Goal: Participate in discussion: Engage in conversation with other users on a specific topic

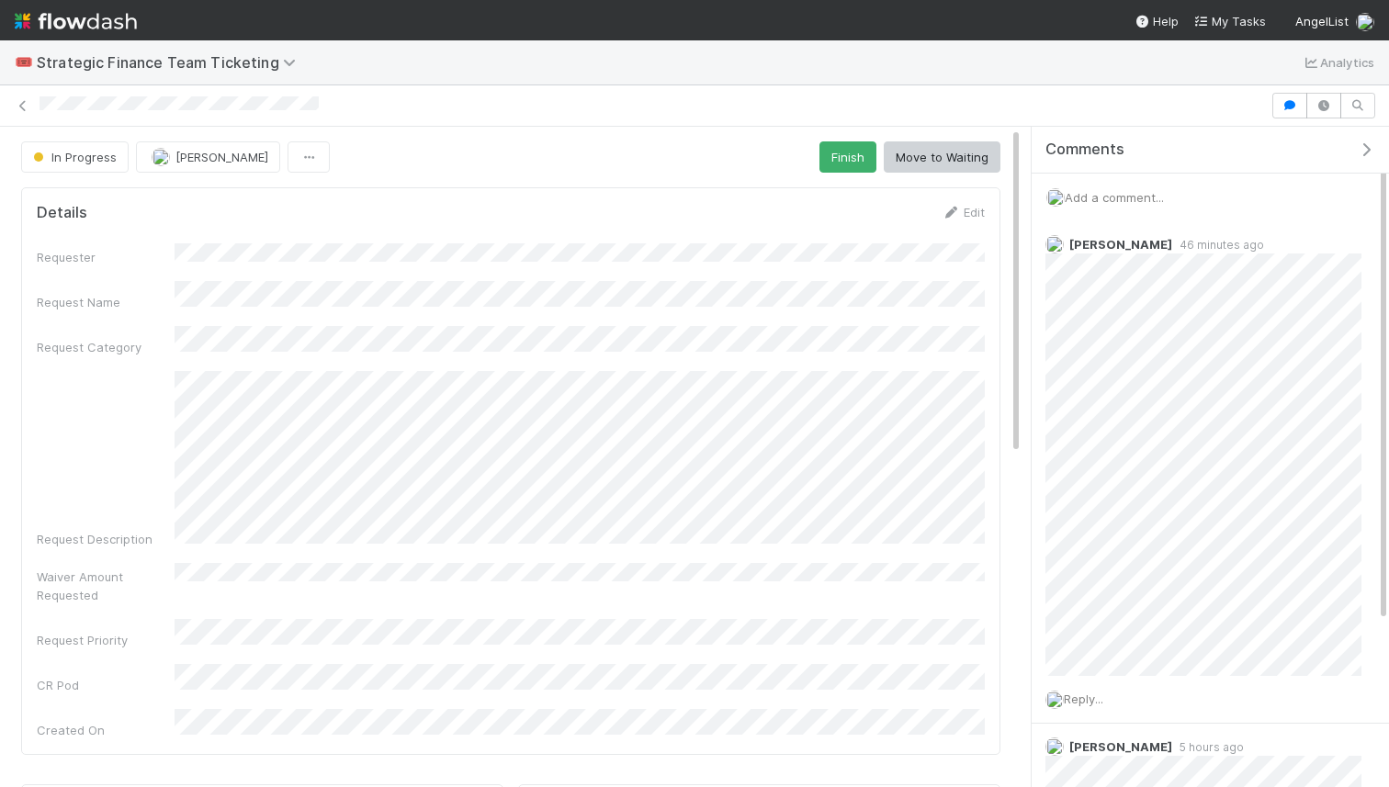
click at [1123, 195] on span "Add a comment..." at bounding box center [1114, 197] width 99 height 15
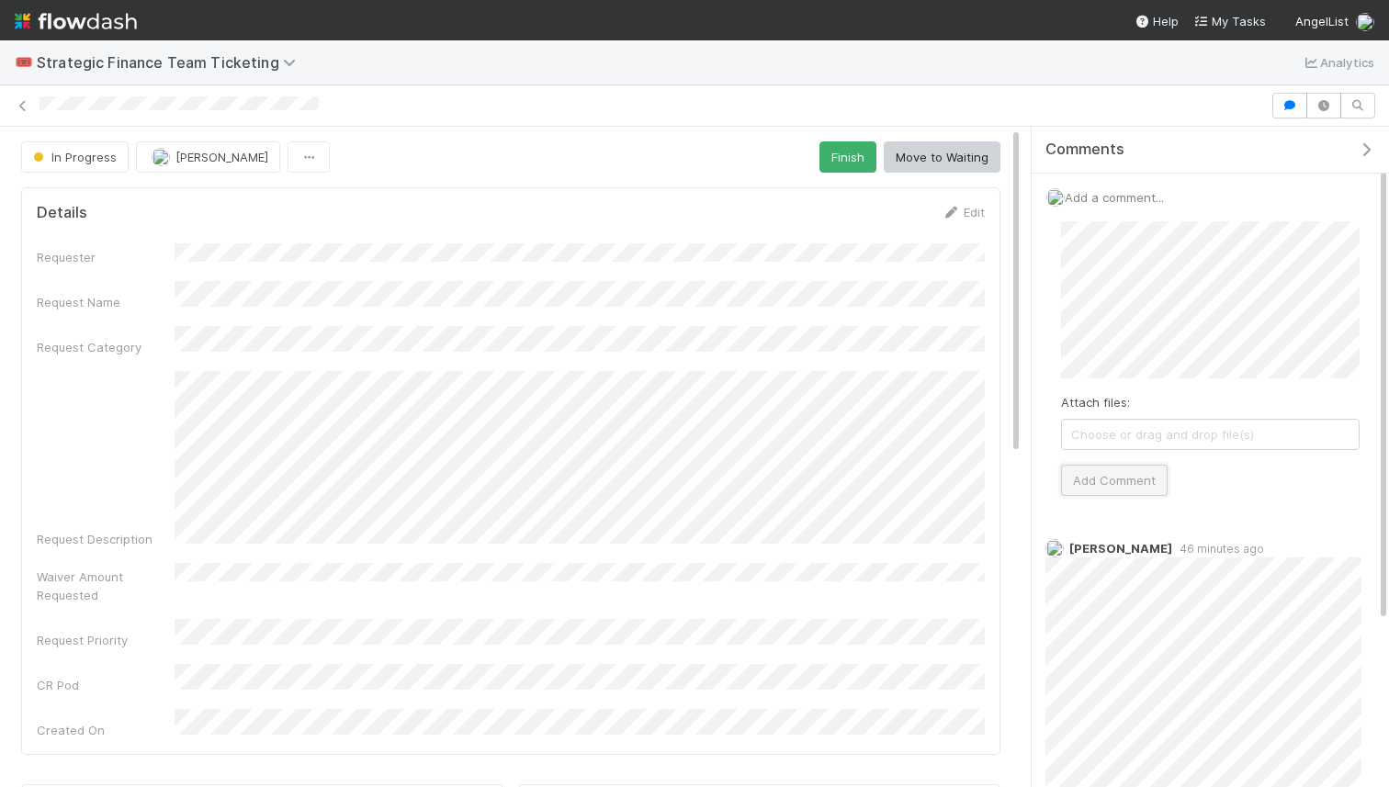
click at [1112, 470] on button "Add Comment" at bounding box center [1114, 480] width 107 height 31
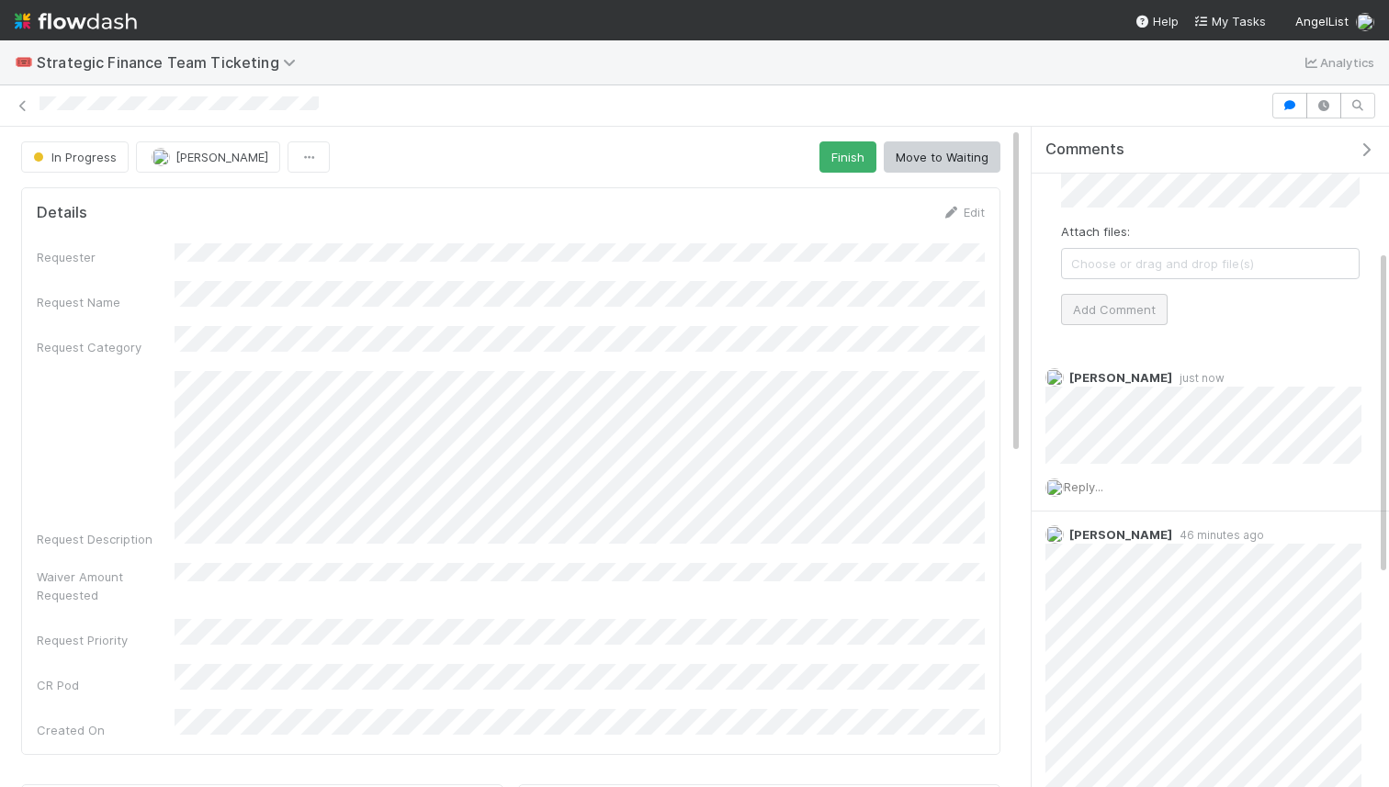
scroll to position [259, 0]
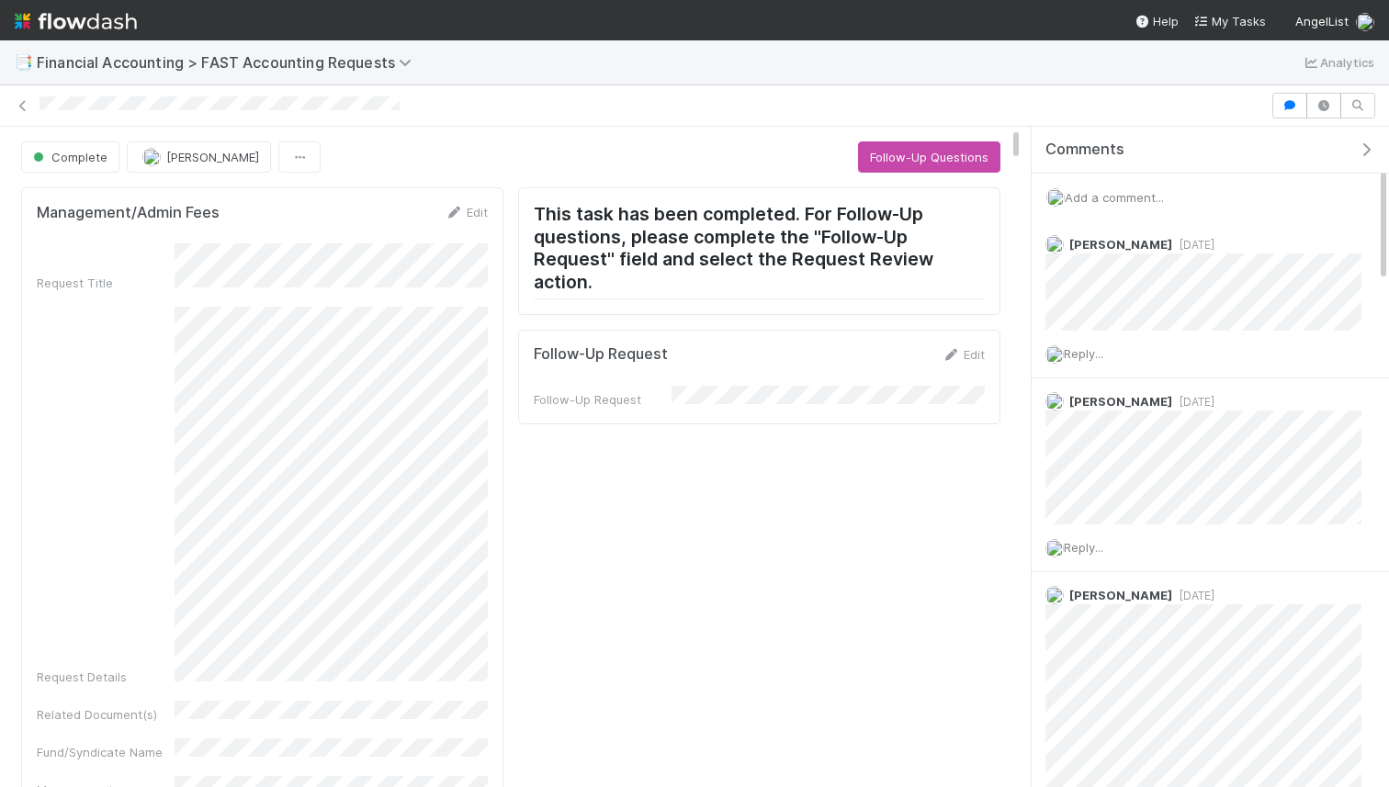
click at [1129, 194] on span "Add a comment..." at bounding box center [1114, 197] width 99 height 15
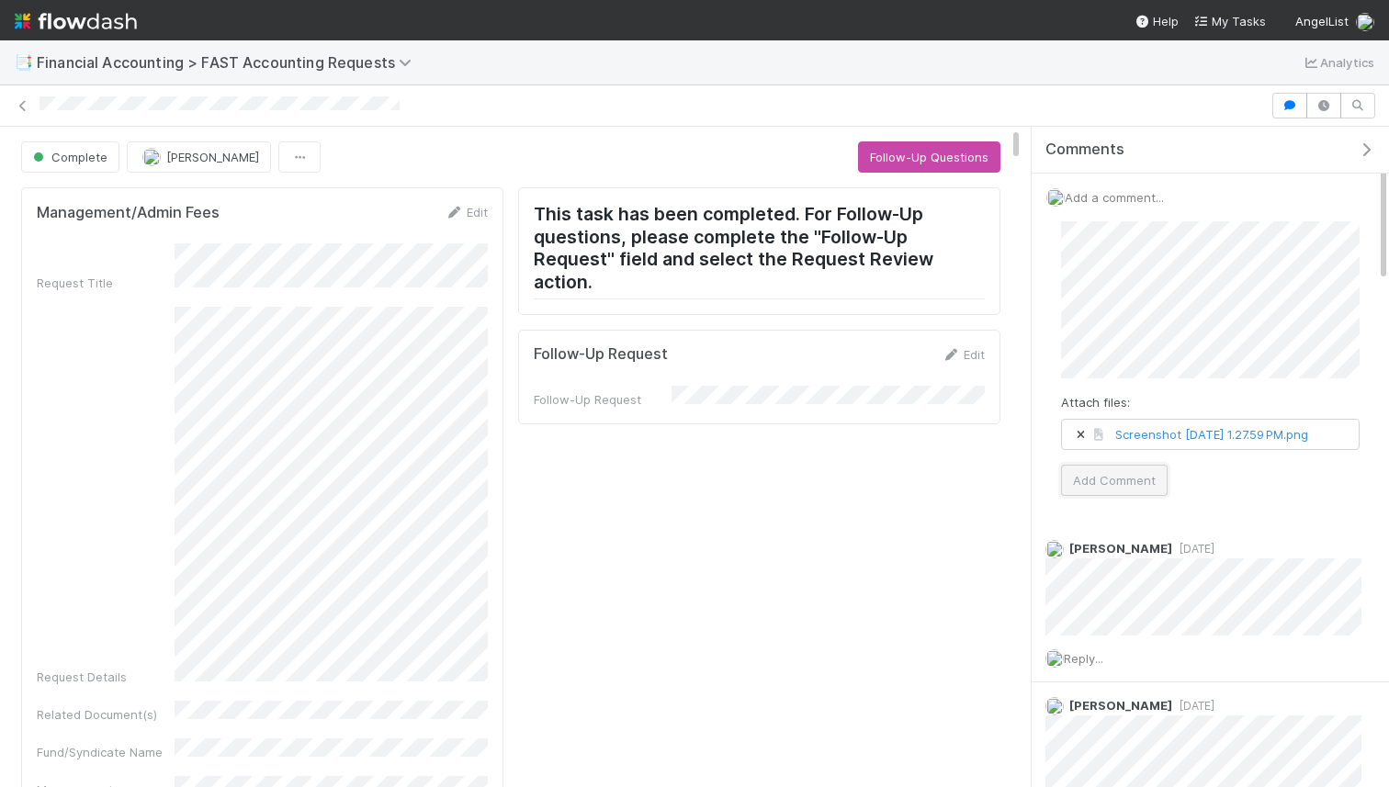
click at [1132, 496] on button "Add Comment" at bounding box center [1114, 480] width 107 height 31
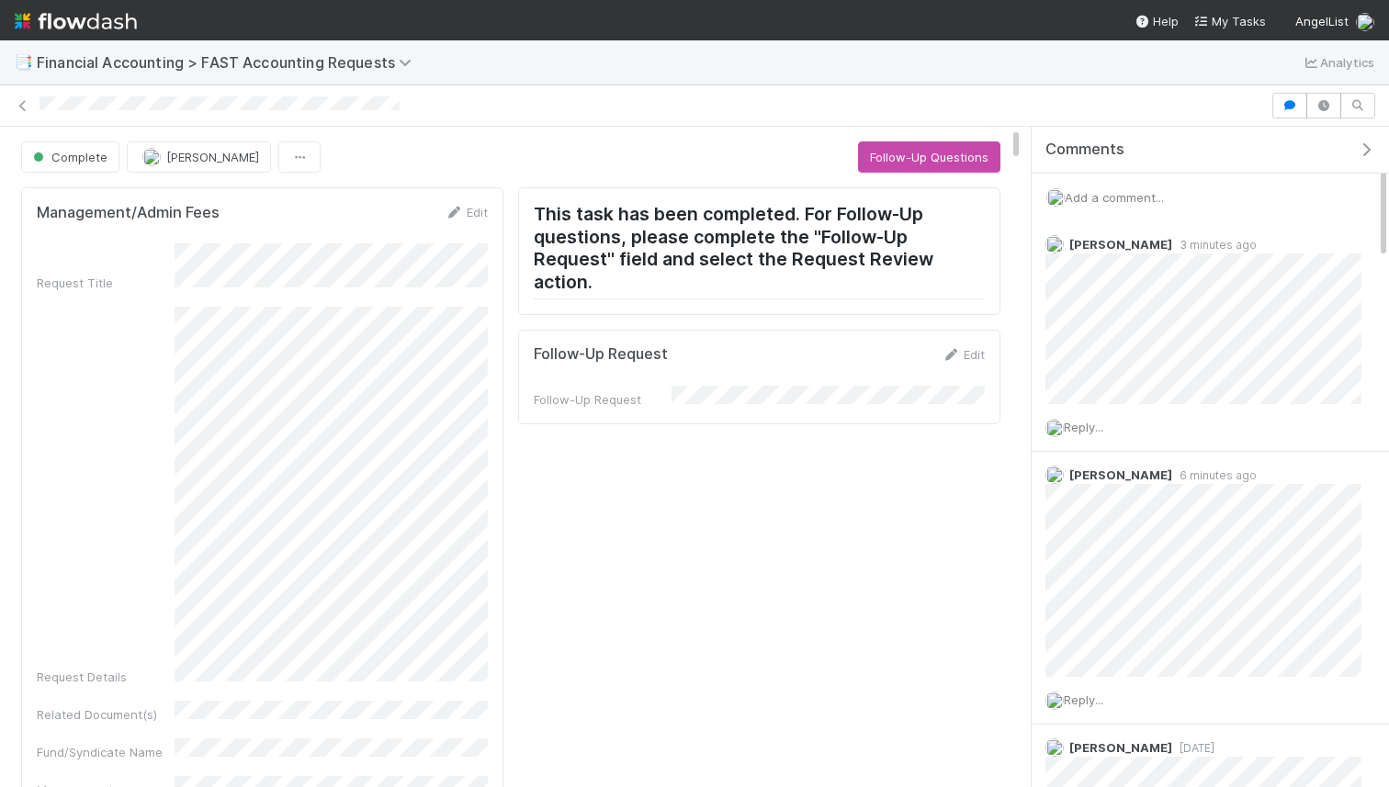
click at [1138, 203] on span "Add a comment..." at bounding box center [1114, 197] width 99 height 15
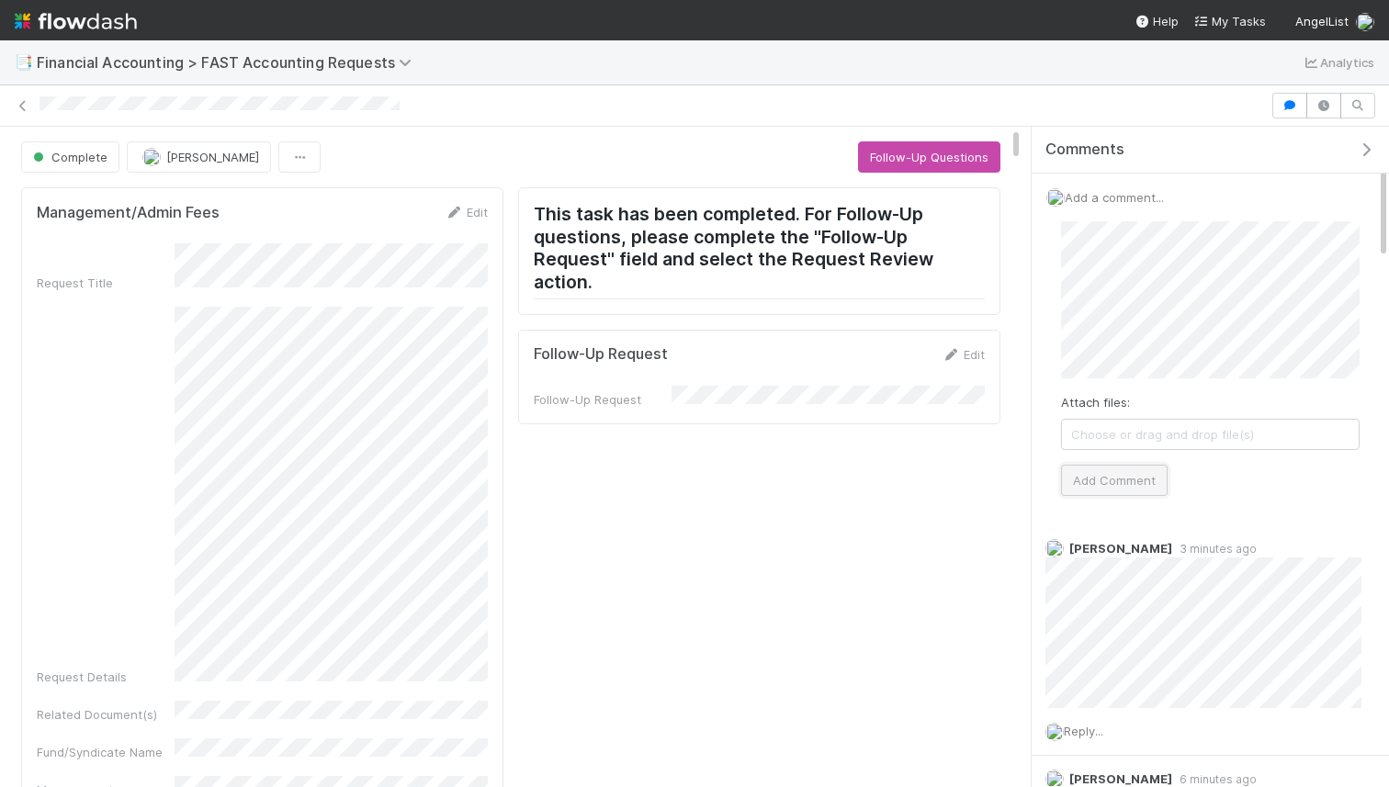
click at [1119, 467] on button "Add Comment" at bounding box center [1114, 480] width 107 height 31
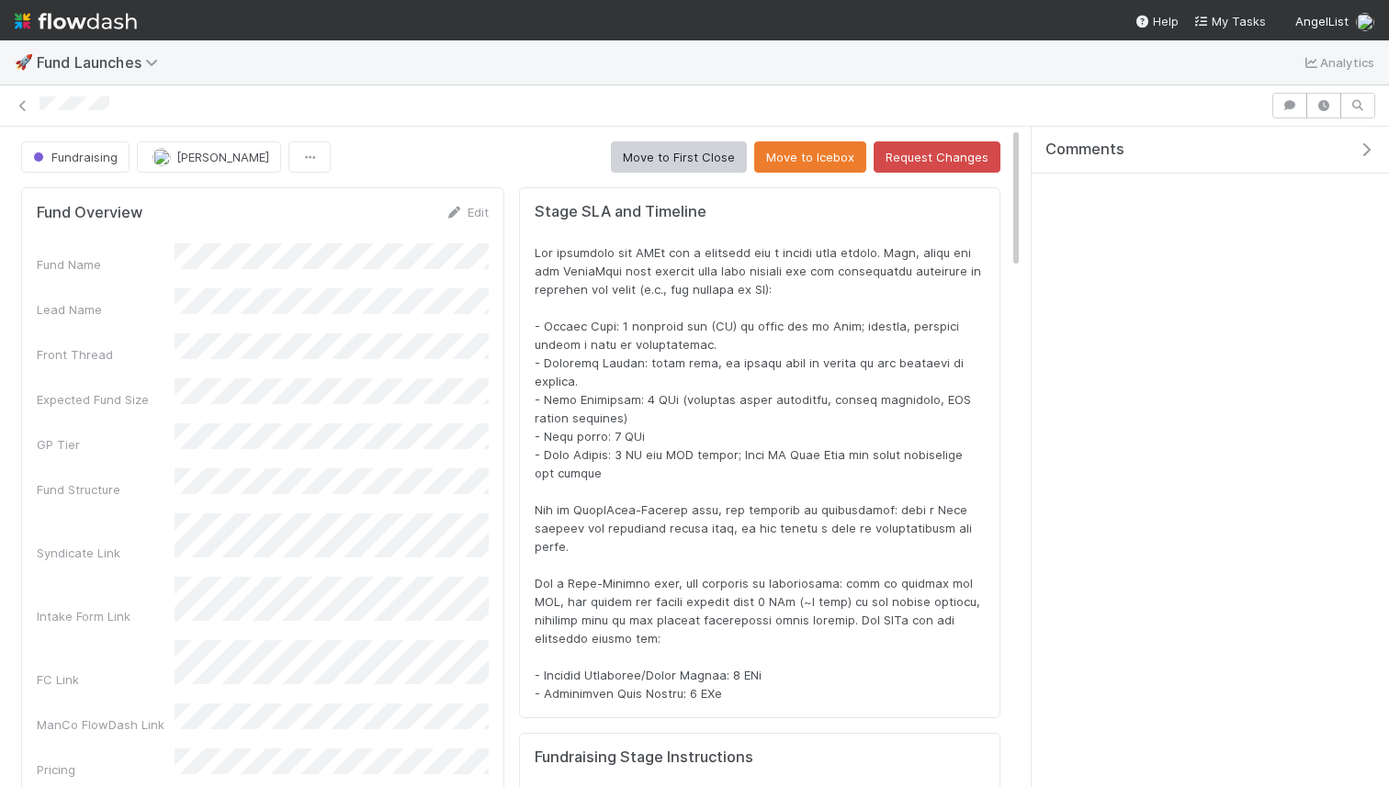
scroll to position [373, 948]
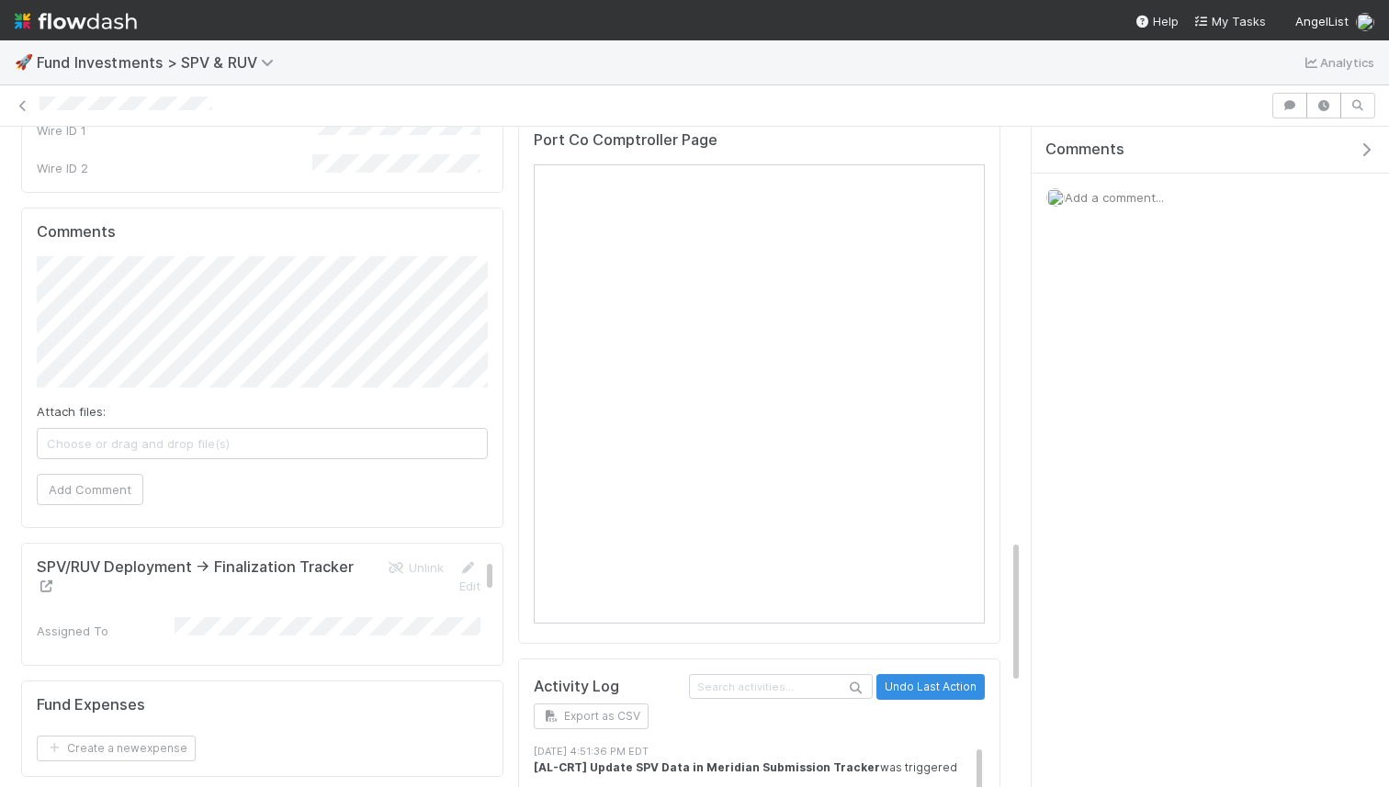
click at [40, 579] on link at bounding box center [46, 586] width 18 height 15
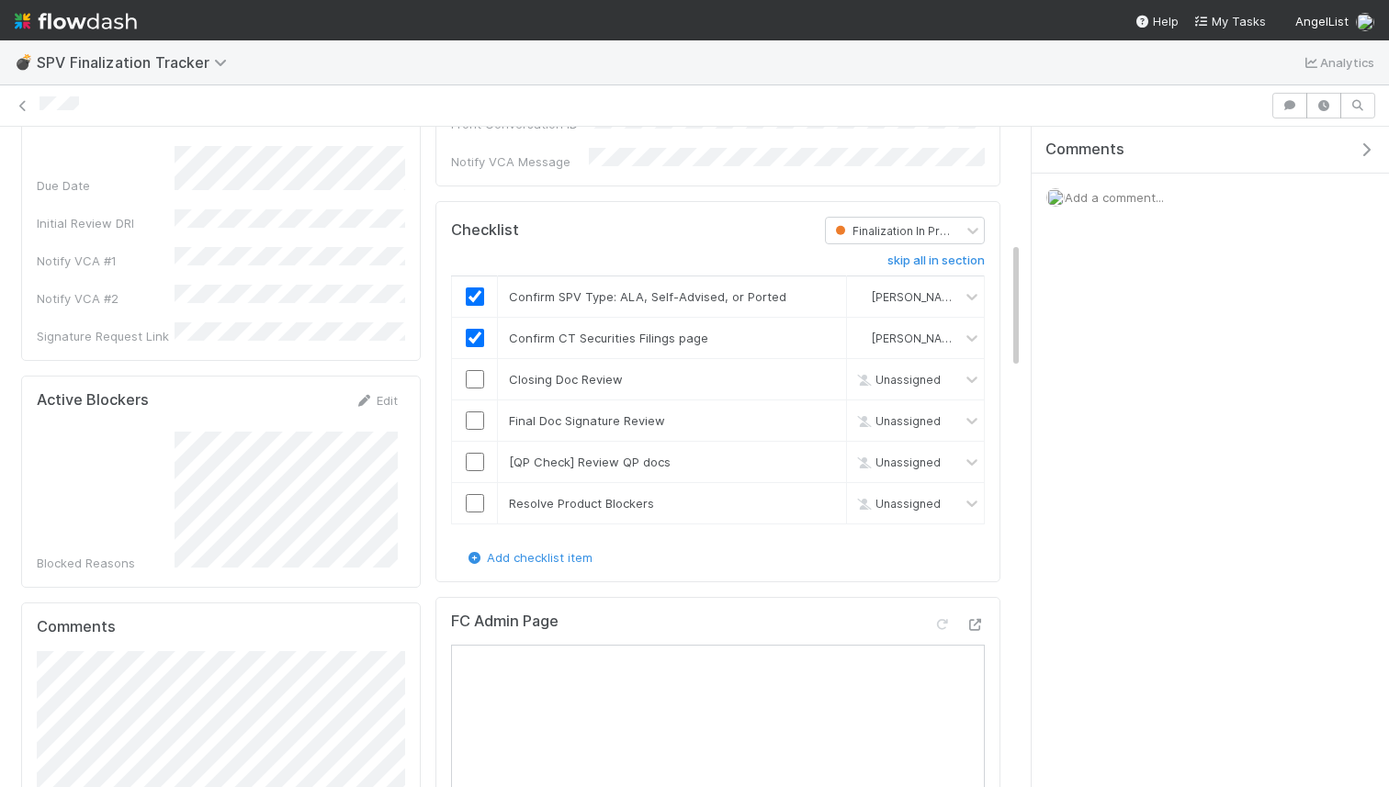
scroll to position [594, 0]
